Goal: Task Accomplishment & Management: Use online tool/utility

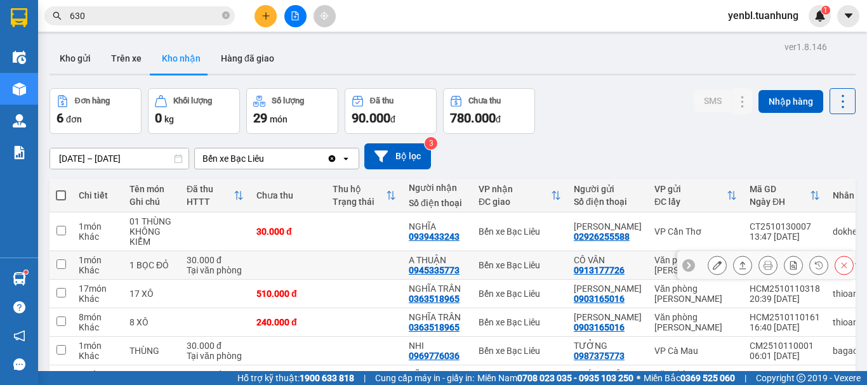
scroll to position [63, 0]
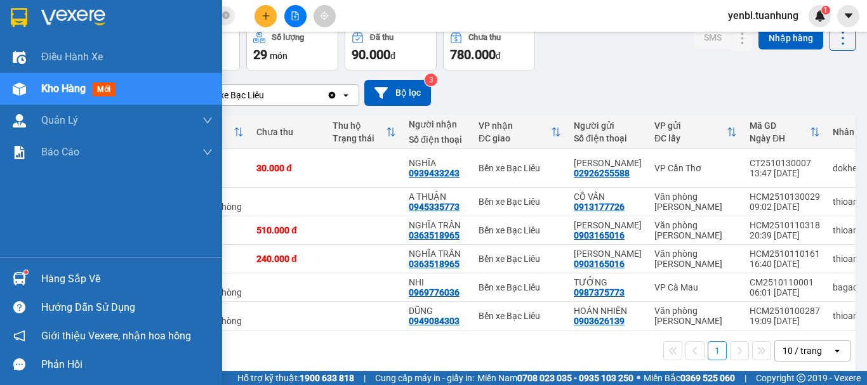
click at [40, 277] on div "Hàng sắp về" at bounding box center [111, 279] width 222 height 29
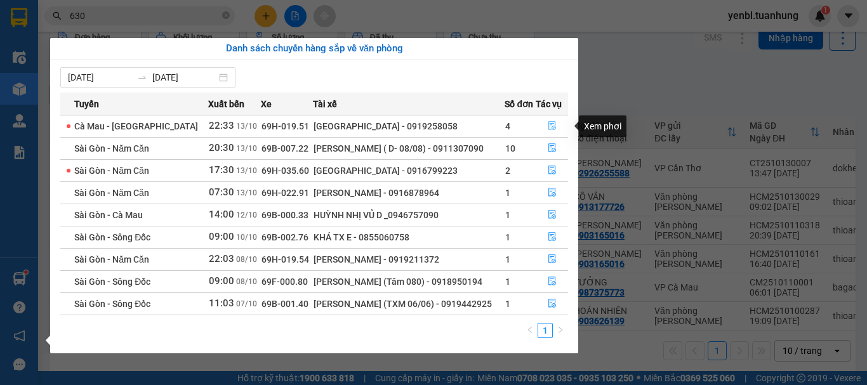
click at [549, 125] on icon "file-done" at bounding box center [553, 126] width 8 height 9
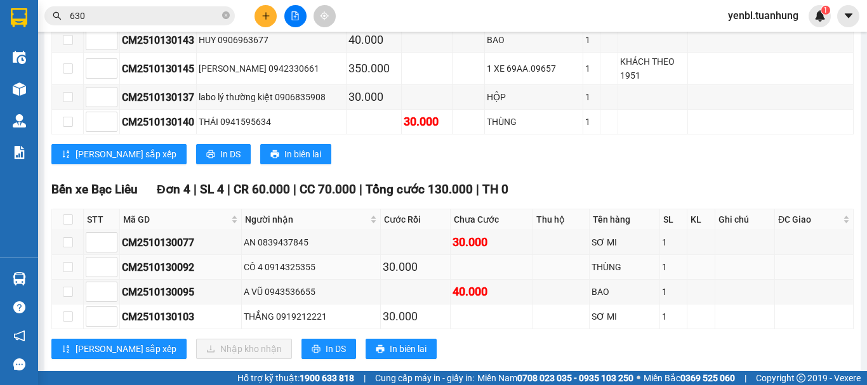
scroll to position [1626, 0]
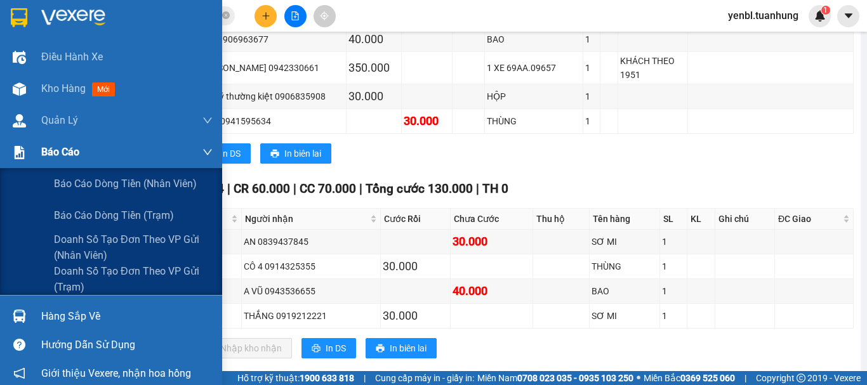
click at [66, 152] on span "Báo cáo" at bounding box center [60, 152] width 38 height 16
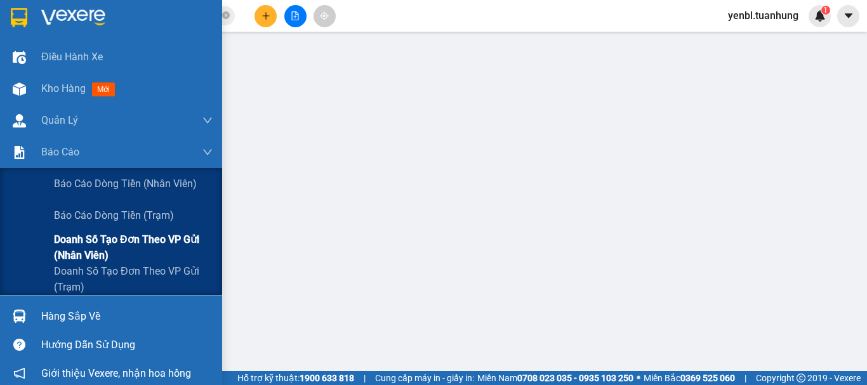
scroll to position [244, 0]
click at [49, 156] on span "Báo cáo" at bounding box center [60, 152] width 38 height 16
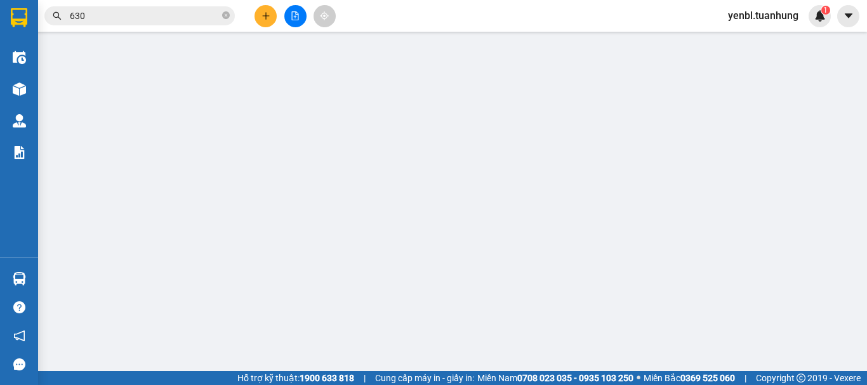
scroll to position [0, 0]
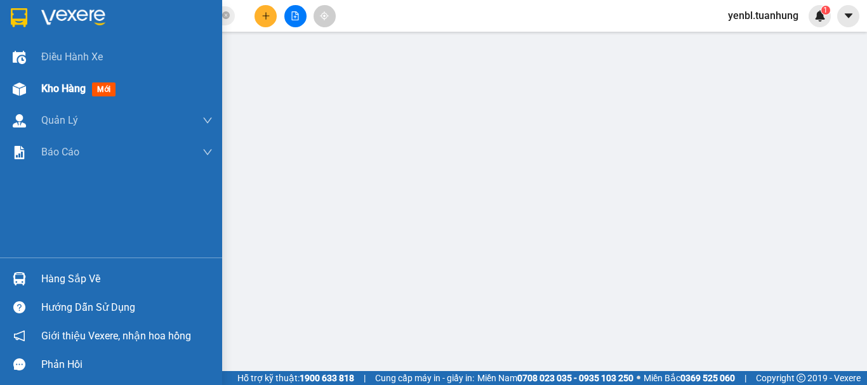
click at [56, 95] on div "Kho hàng mới" at bounding box center [80, 89] width 79 height 16
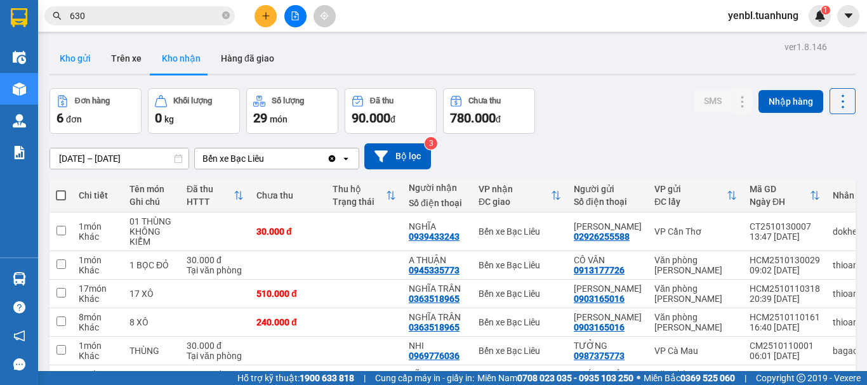
click at [73, 60] on button "Kho gửi" at bounding box center [75, 58] width 51 height 30
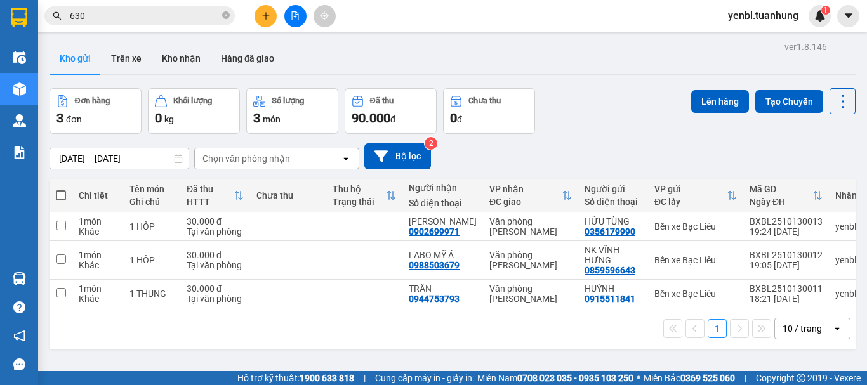
drag, startPoint x: 62, startPoint y: 192, endPoint x: 144, endPoint y: 178, distance: 83.6
click at [61, 192] on span at bounding box center [61, 195] width 10 height 10
click at [61, 189] on input "checkbox" at bounding box center [61, 189] width 0 height 0
checkbox input "true"
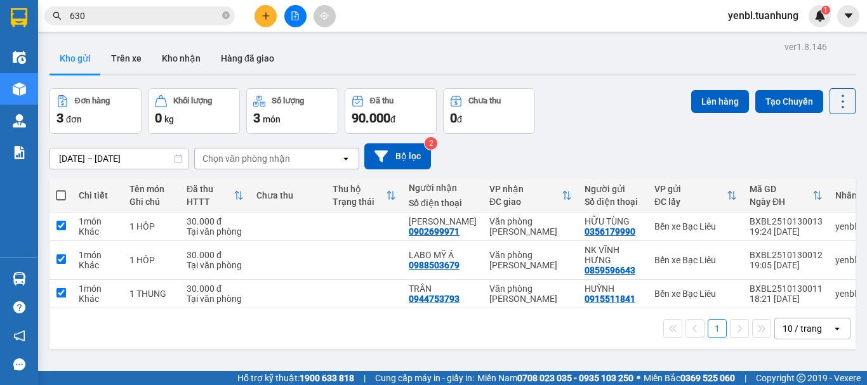
checkbox input "true"
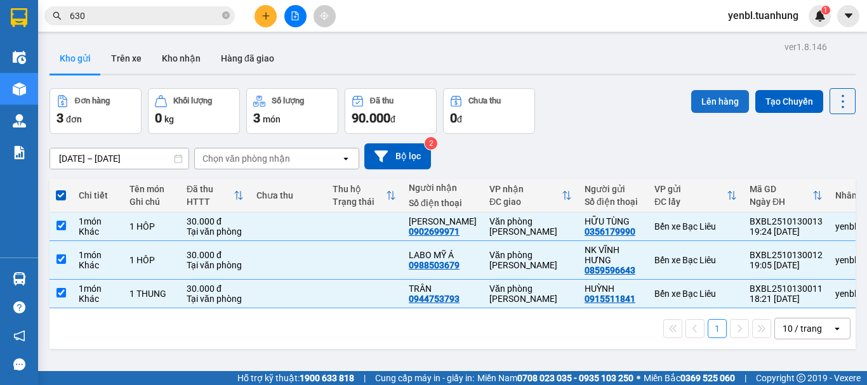
click at [717, 108] on button "Lên hàng" at bounding box center [720, 101] width 58 height 23
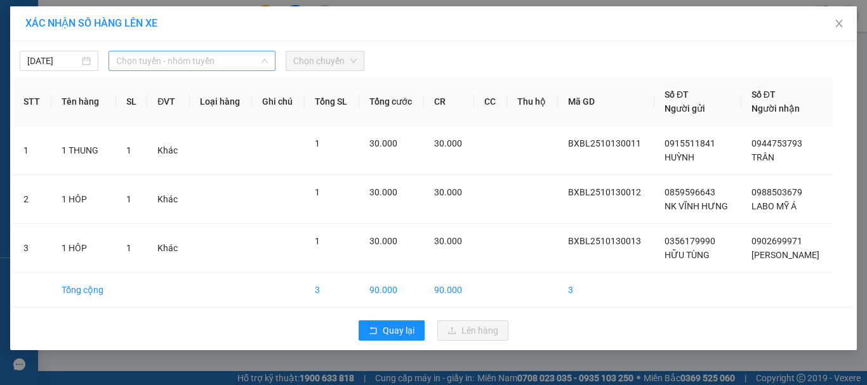
click at [212, 68] on span "Chọn tuyến - nhóm tuyến" at bounding box center [192, 60] width 152 height 19
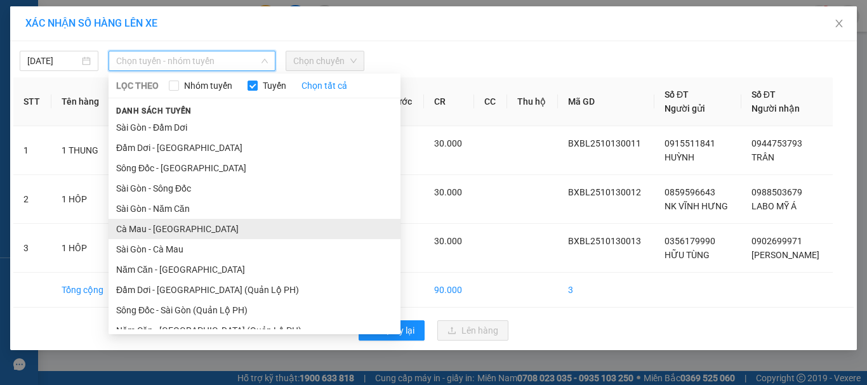
click at [208, 229] on li "Cà Mau - [GEOGRAPHIC_DATA]" at bounding box center [255, 229] width 292 height 20
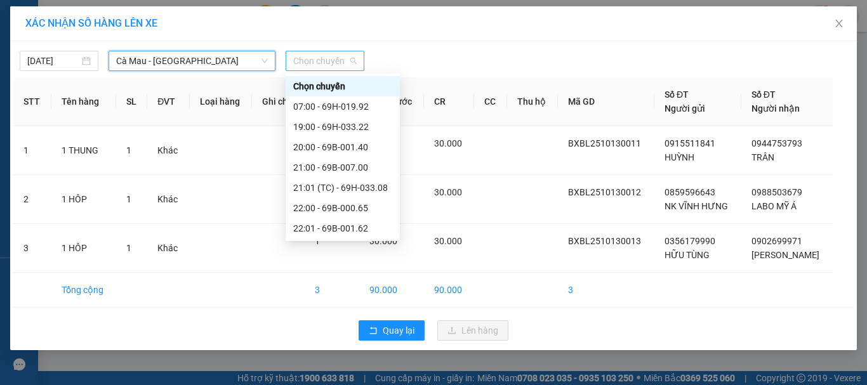
click at [318, 63] on span "Chọn chuyến" at bounding box center [324, 60] width 63 height 19
click at [361, 127] on div "19:00 - 69H-033.22" at bounding box center [342, 127] width 99 height 14
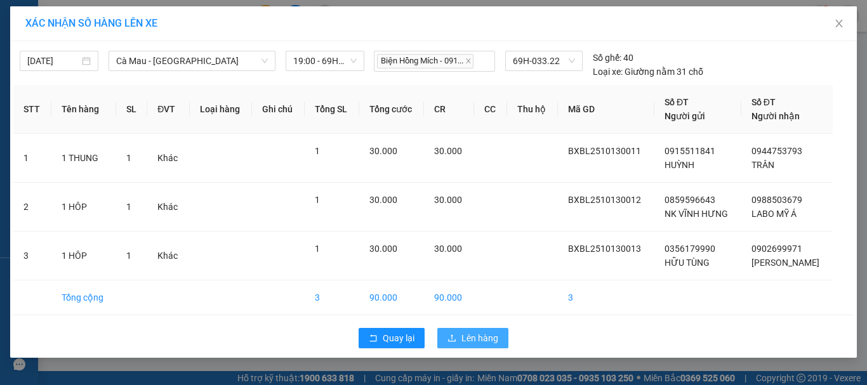
click at [477, 337] on span "Lên hàng" at bounding box center [480, 338] width 37 height 14
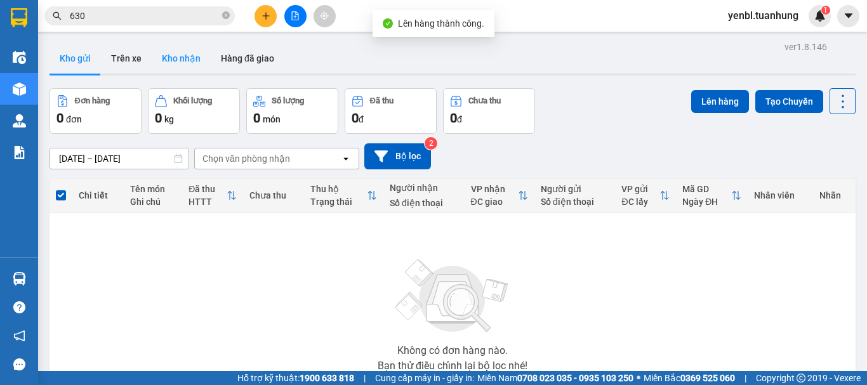
click at [178, 60] on button "Kho nhận" at bounding box center [181, 58] width 59 height 30
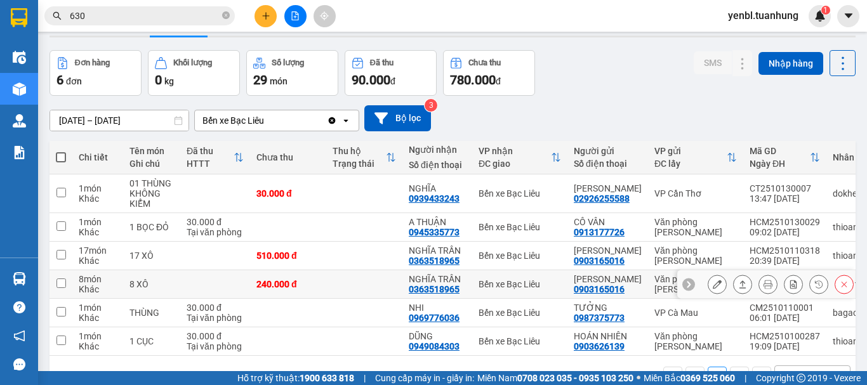
scroll to position [80, 0]
